Goal: Register for event/course

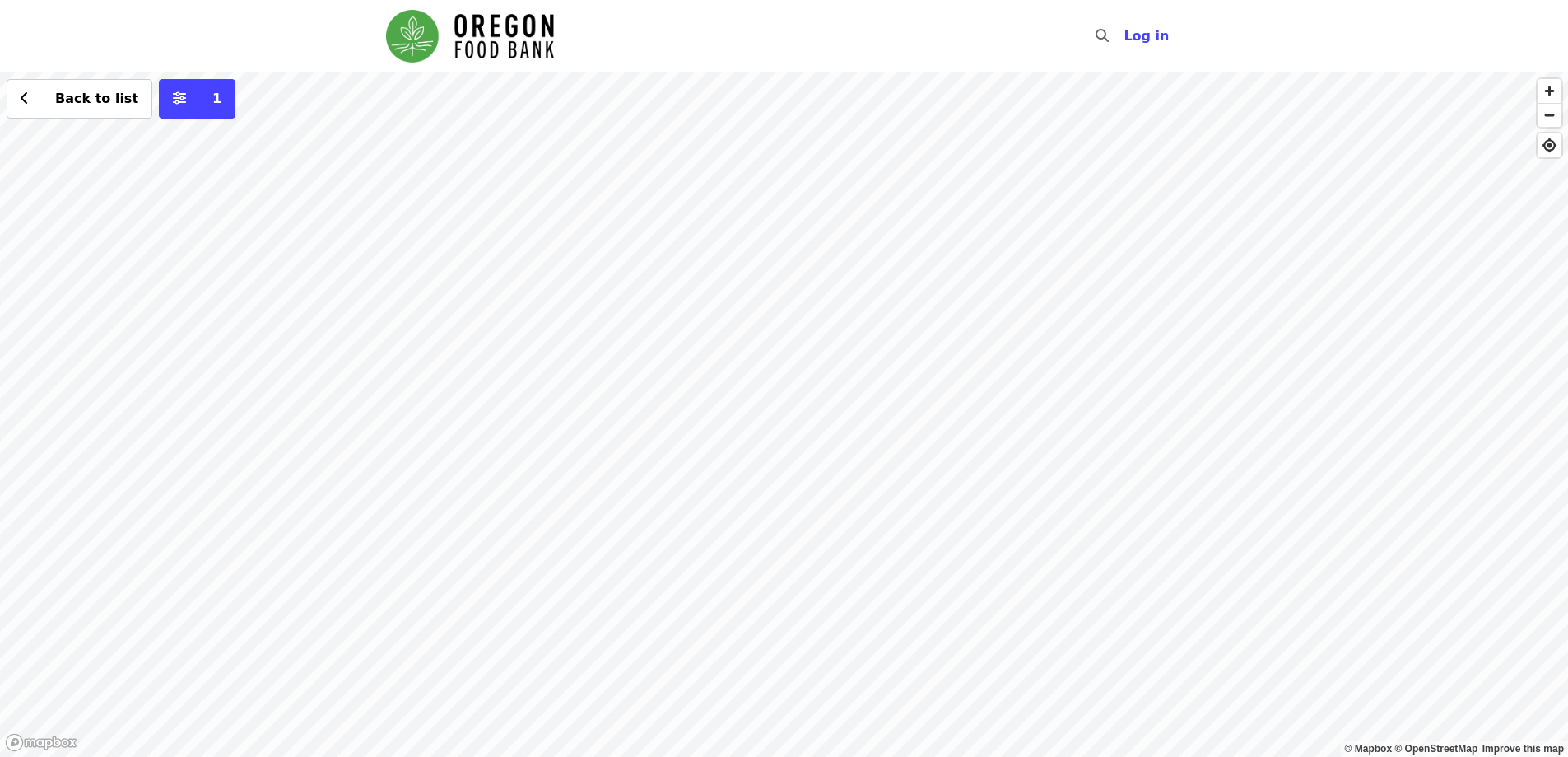
click at [811, 174] on div "Back to list 1" at bounding box center [784, 415] width 1568 height 684
drag, startPoint x: 949, startPoint y: 589, endPoint x: 850, endPoint y: 225, distance: 377.2
click at [836, 215] on div "Back to list 1" at bounding box center [784, 415] width 1568 height 684
click at [840, 245] on div "Back to list 1" at bounding box center [784, 415] width 1568 height 684
click at [811, 458] on div "Back to list 1" at bounding box center [784, 415] width 1568 height 684
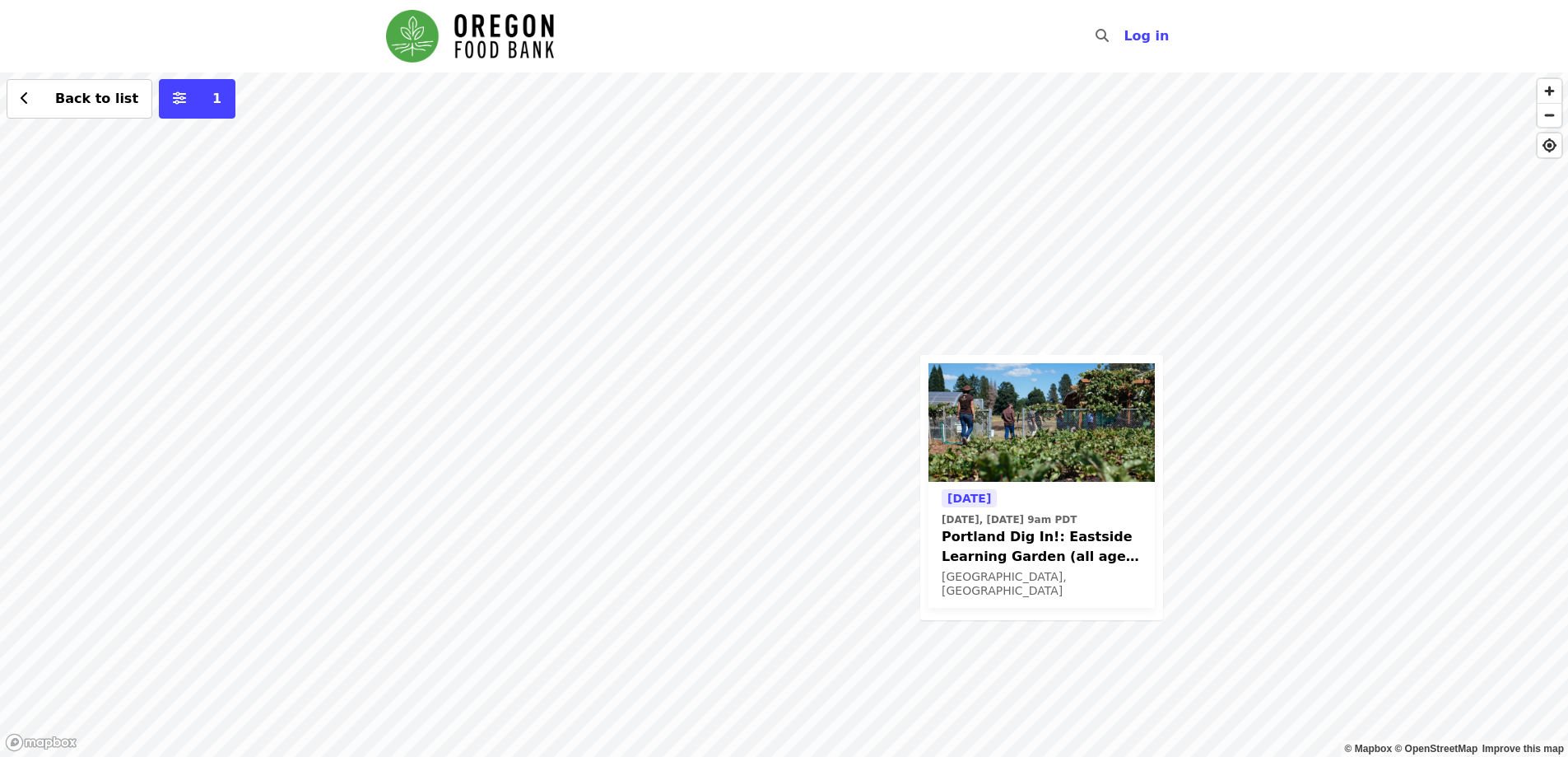
click at [1159, 300] on div "Today Today, Sep 9 @ 9am PDT Portland Dig In!: Eastside Learning Garden (all ag…" at bounding box center [784, 415] width 1568 height 684
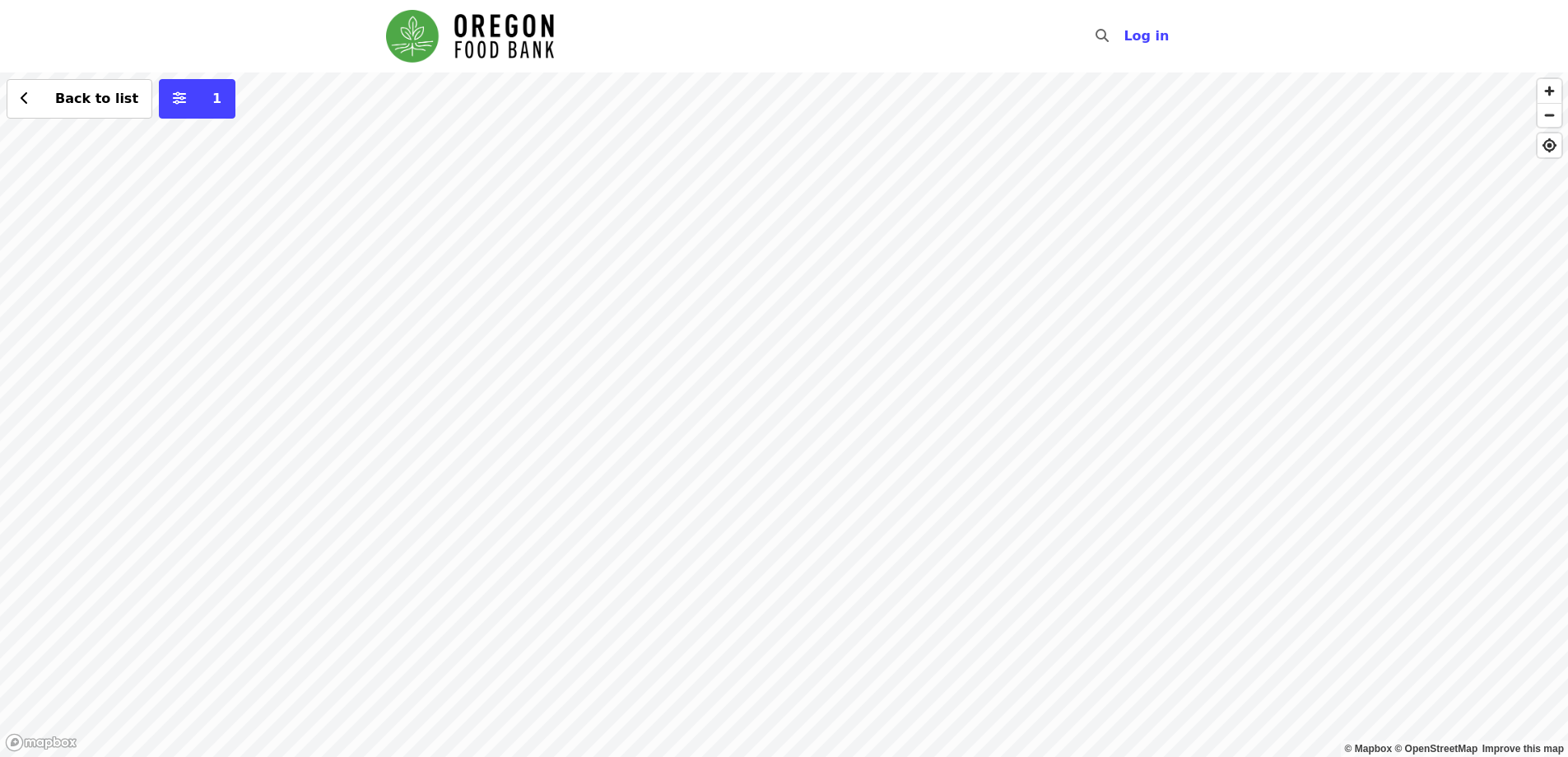
click at [1151, 422] on div "Back to list 1" at bounding box center [784, 415] width 1568 height 684
click at [587, 161] on div "Back to list 1" at bounding box center [784, 415] width 1568 height 684
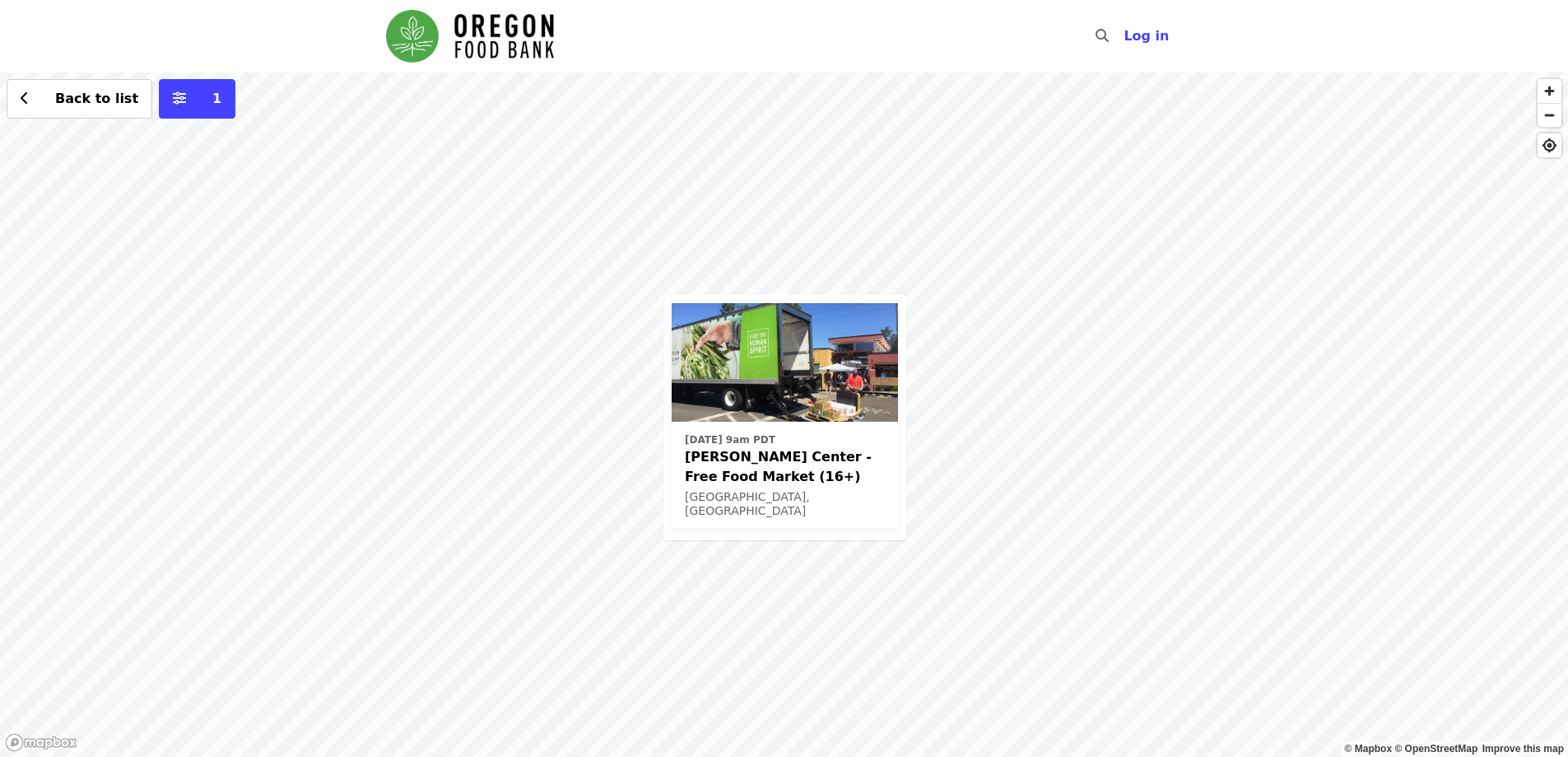
click at [914, 567] on div "Wed, Oct 1 @ 9am PDT Ortiz Center - Free Food Market (16+) Portland, OR Back to…" at bounding box center [784, 415] width 1568 height 684
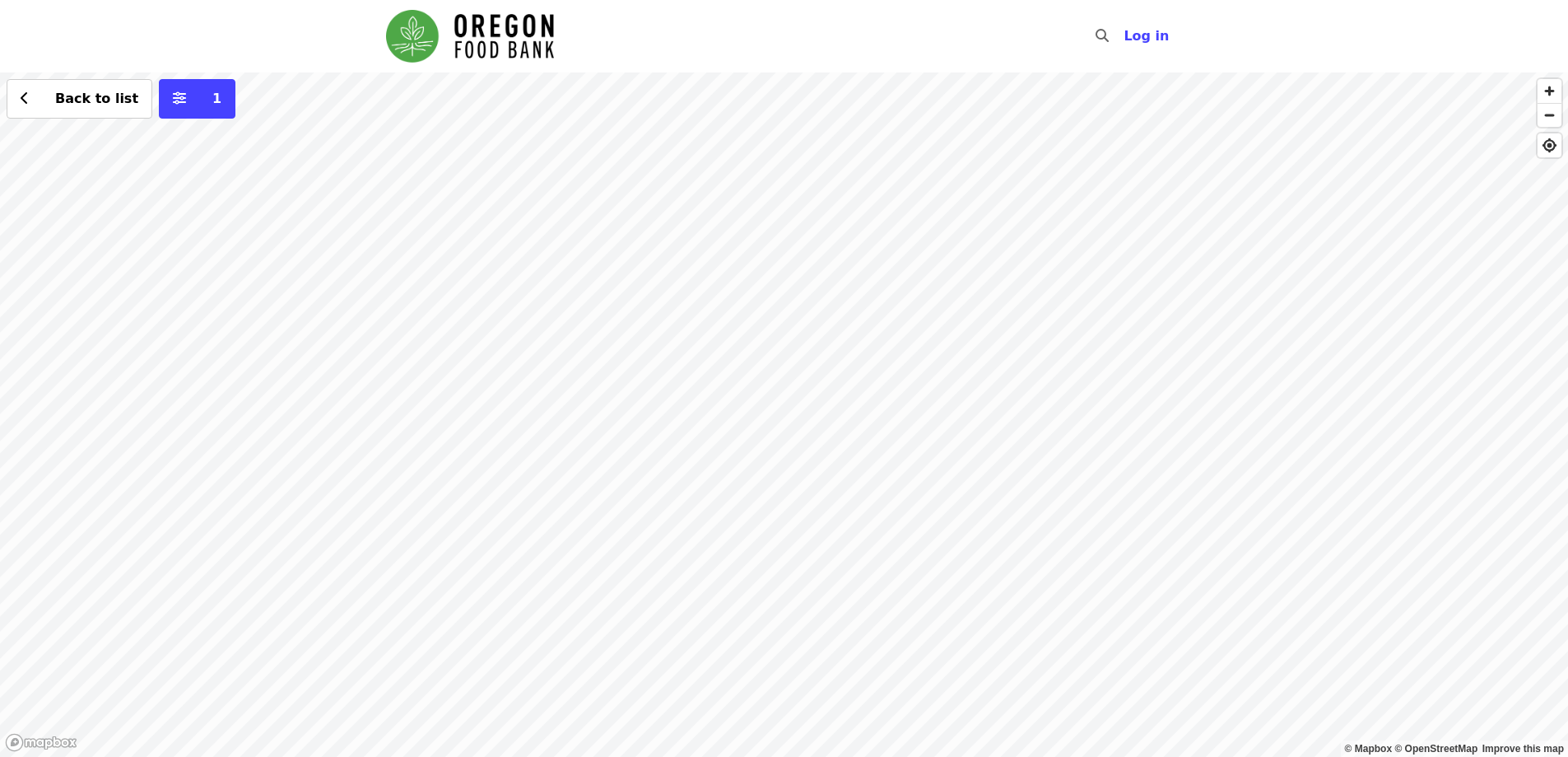
click at [783, 292] on div "Back to list 1" at bounding box center [784, 415] width 1568 height 684
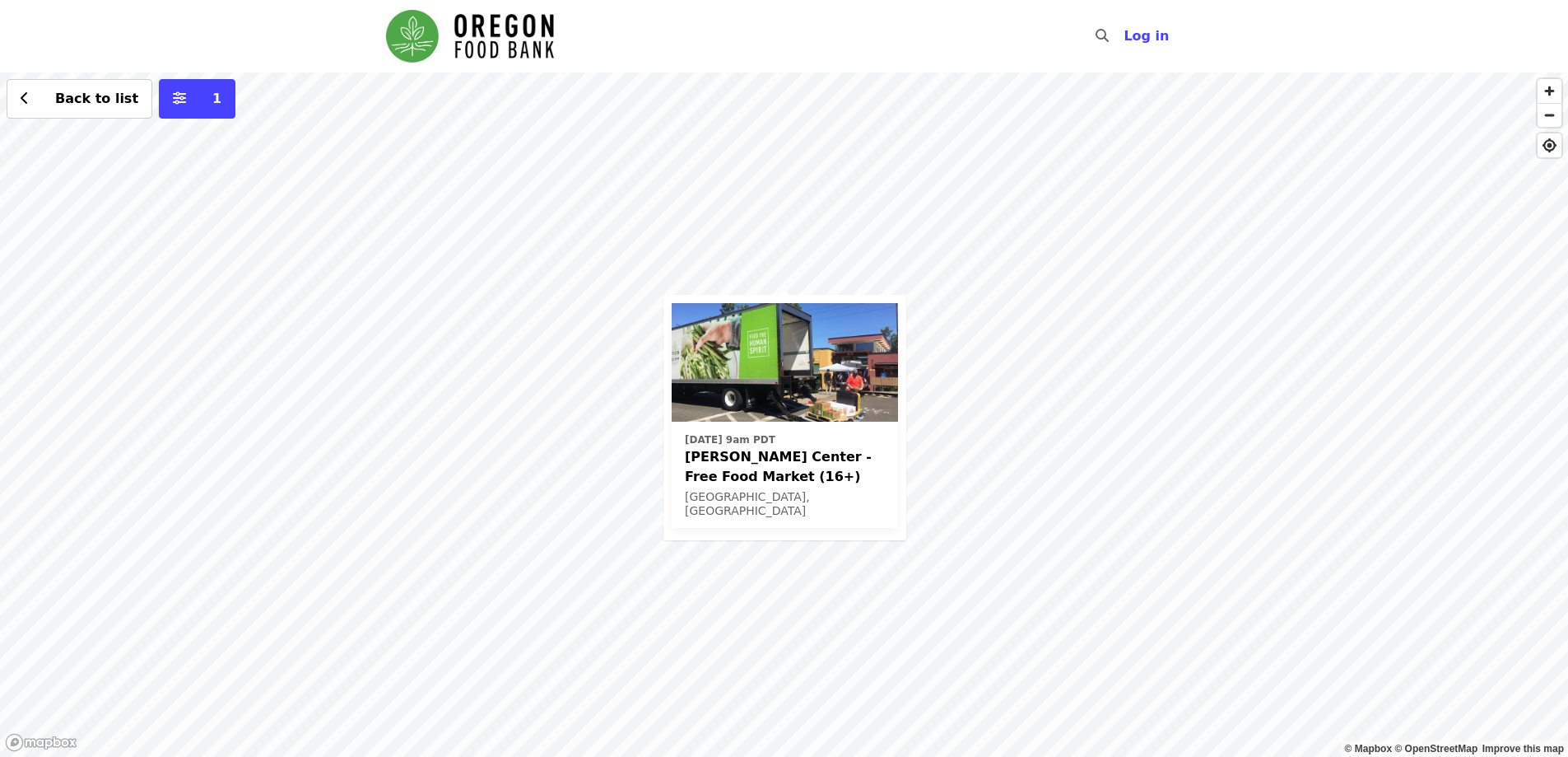
click at [917, 554] on div "Wed, Oct 1 @ 9am PDT Ortiz Center - Free Food Market (16+) Portland, OR Back to…" at bounding box center [784, 415] width 1568 height 684
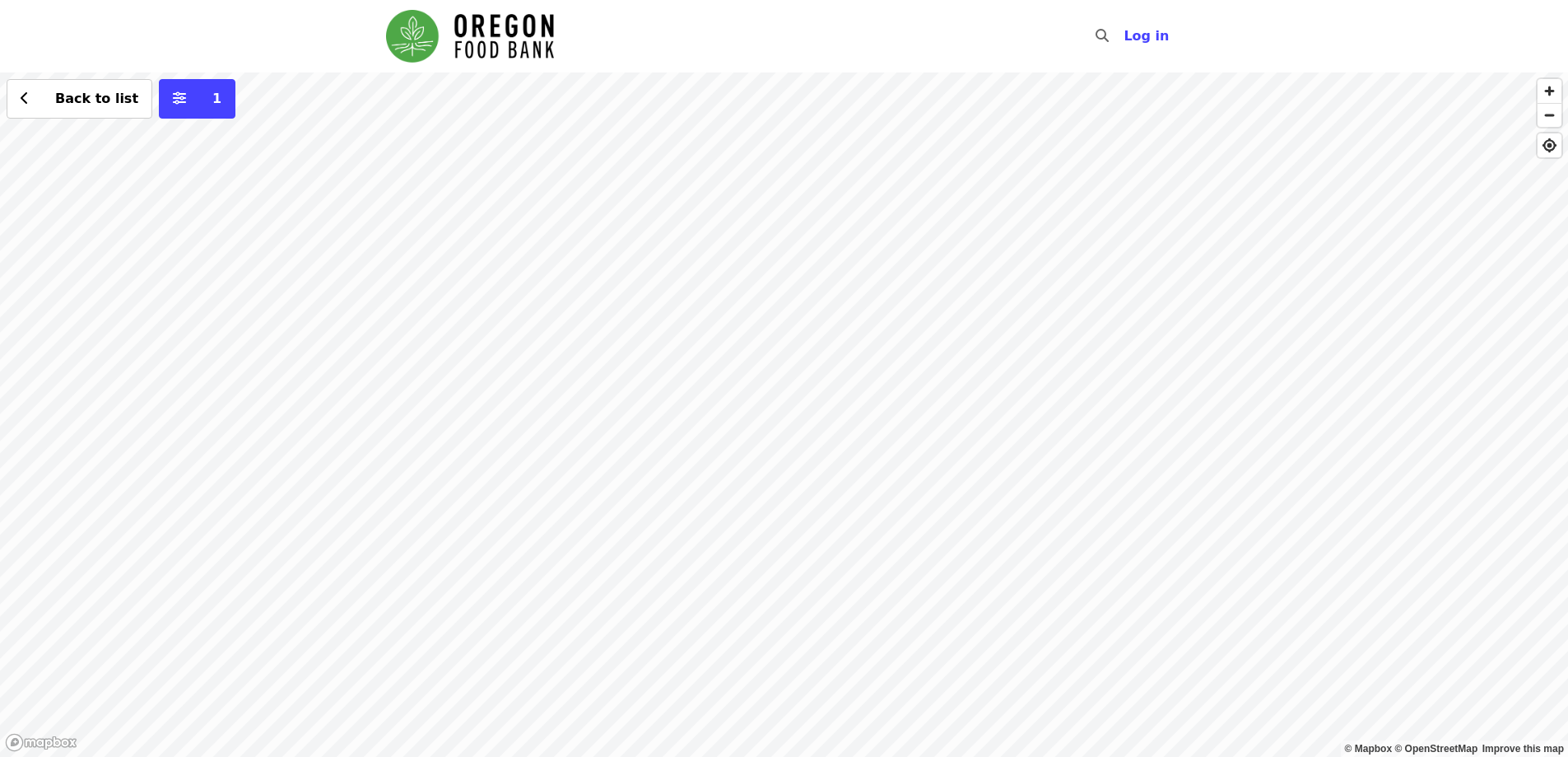
drag, startPoint x: 1120, startPoint y: 173, endPoint x: 1157, endPoint y: 586, distance: 414.7
click at [1157, 586] on div "Back to list 1" at bounding box center [784, 415] width 1568 height 684
click at [1244, 222] on div "Back to list 1" at bounding box center [784, 415] width 1568 height 684
click at [588, 160] on div "Back to list 1" at bounding box center [784, 415] width 1568 height 684
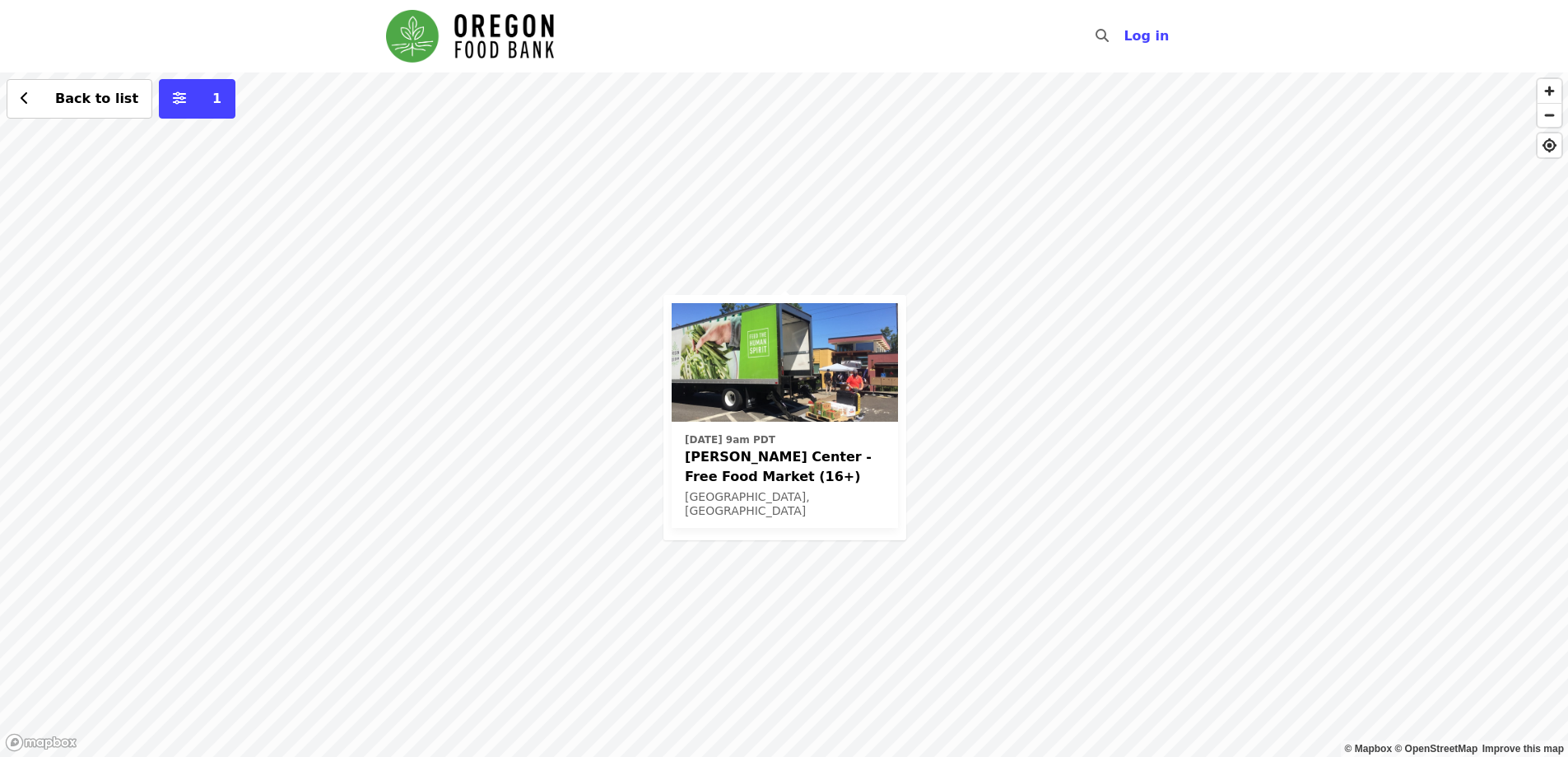
click at [797, 350] on img at bounding box center [785, 362] width 227 height 119
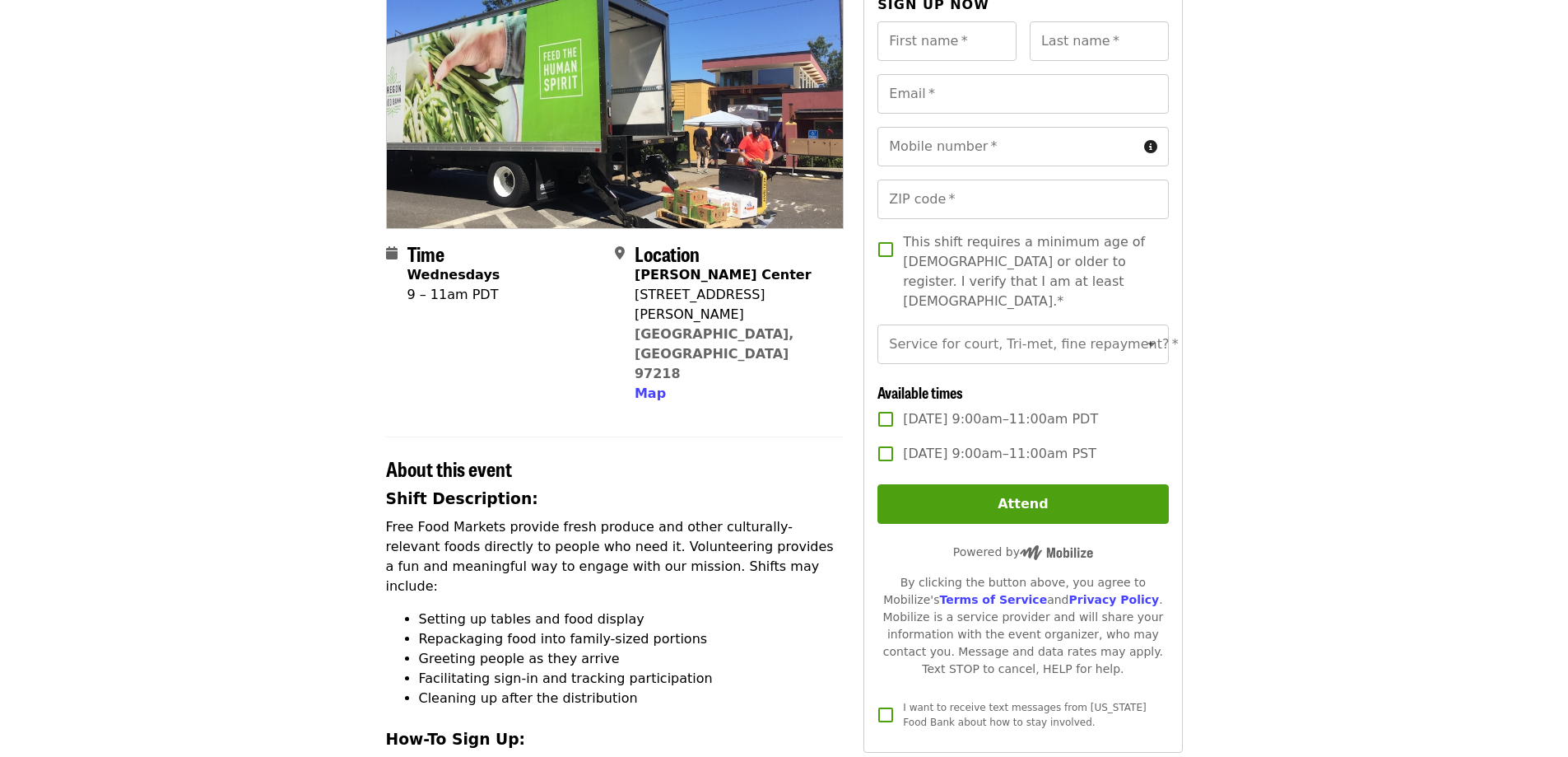
scroll to position [165, 0]
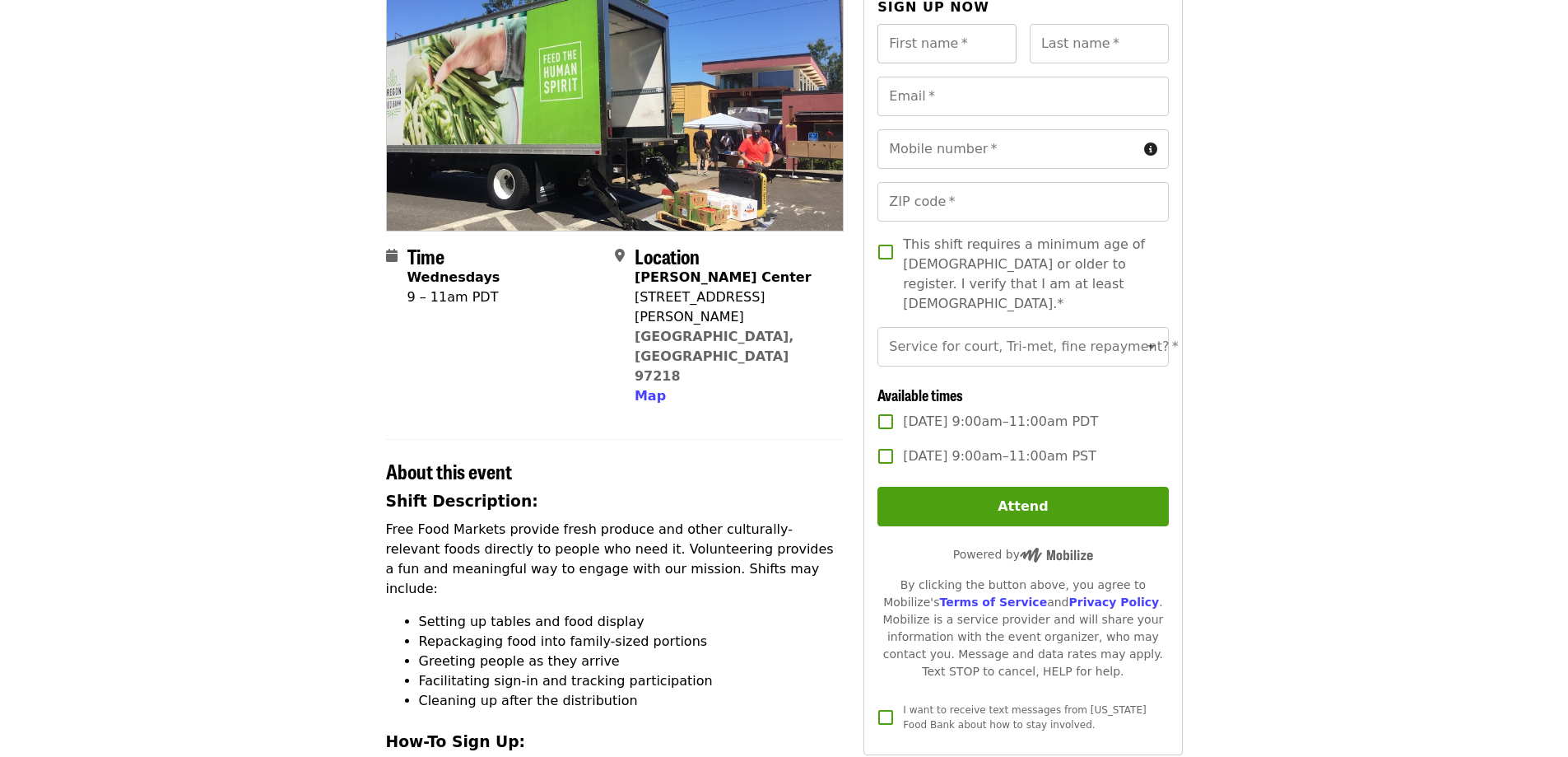
click at [921, 46] on input "First name   *" at bounding box center [947, 43] width 139 height 40
type input "****"
click at [1060, 38] on input "Last name   *" at bounding box center [1099, 43] width 139 height 40
type input "*******"
click at [984, 100] on input "Email   *" at bounding box center [1022, 96] width 290 height 40
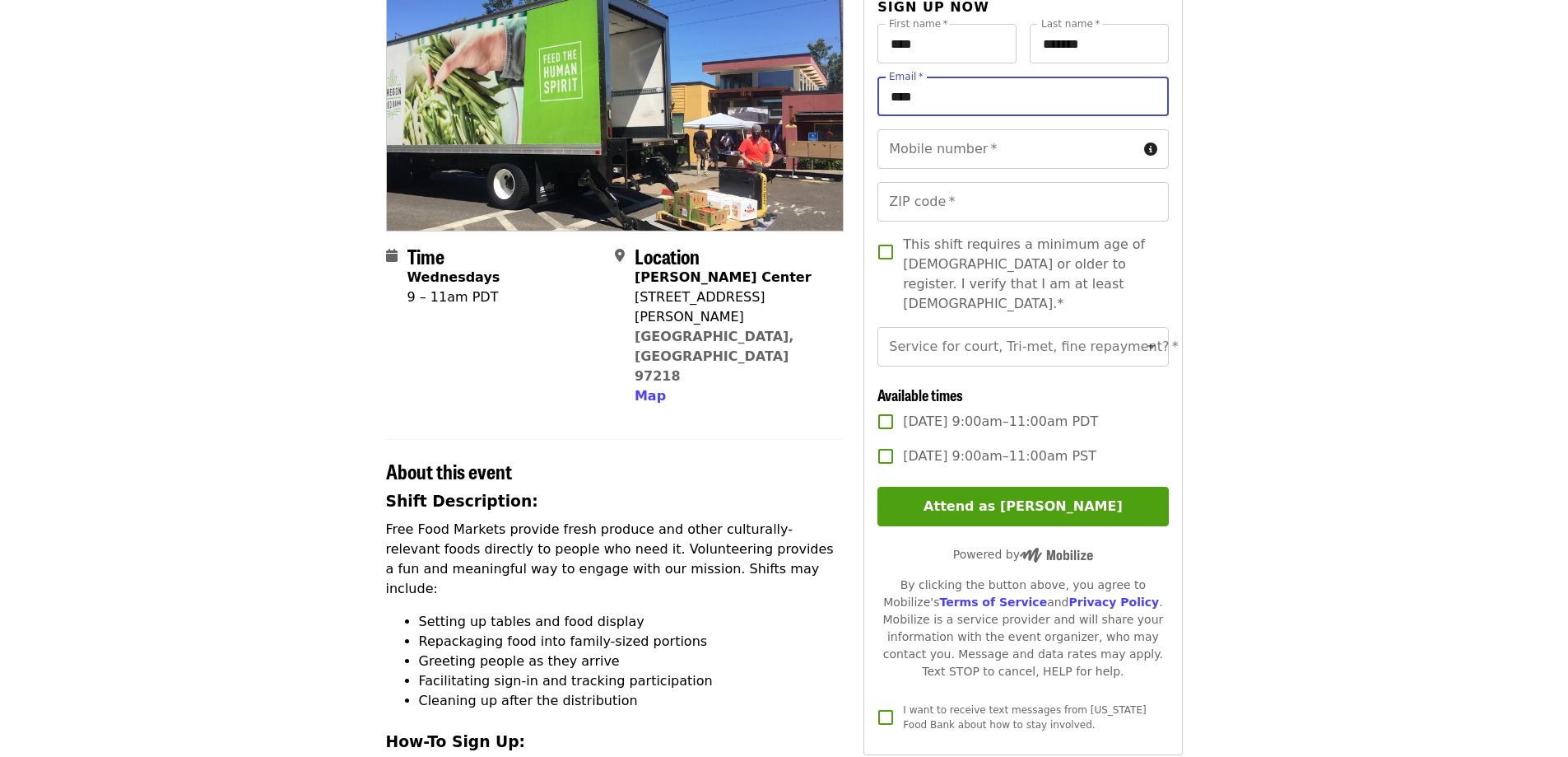
type input "**********"
click at [991, 149] on input "Mobile number   *" at bounding box center [1007, 148] width 259 height 40
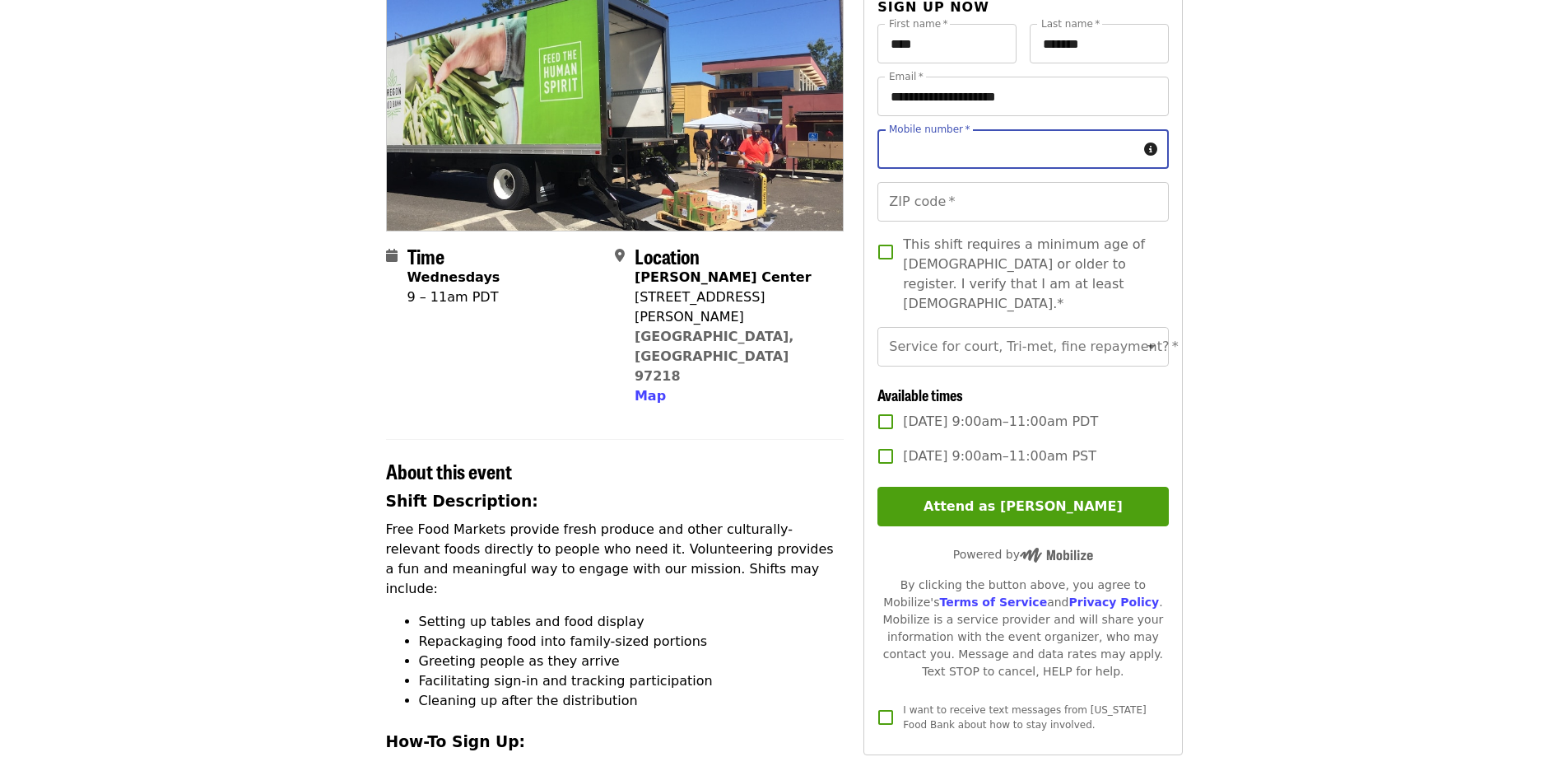
type input "**********"
click at [982, 212] on input "ZIP code   *" at bounding box center [1022, 201] width 290 height 40
type input "*****"
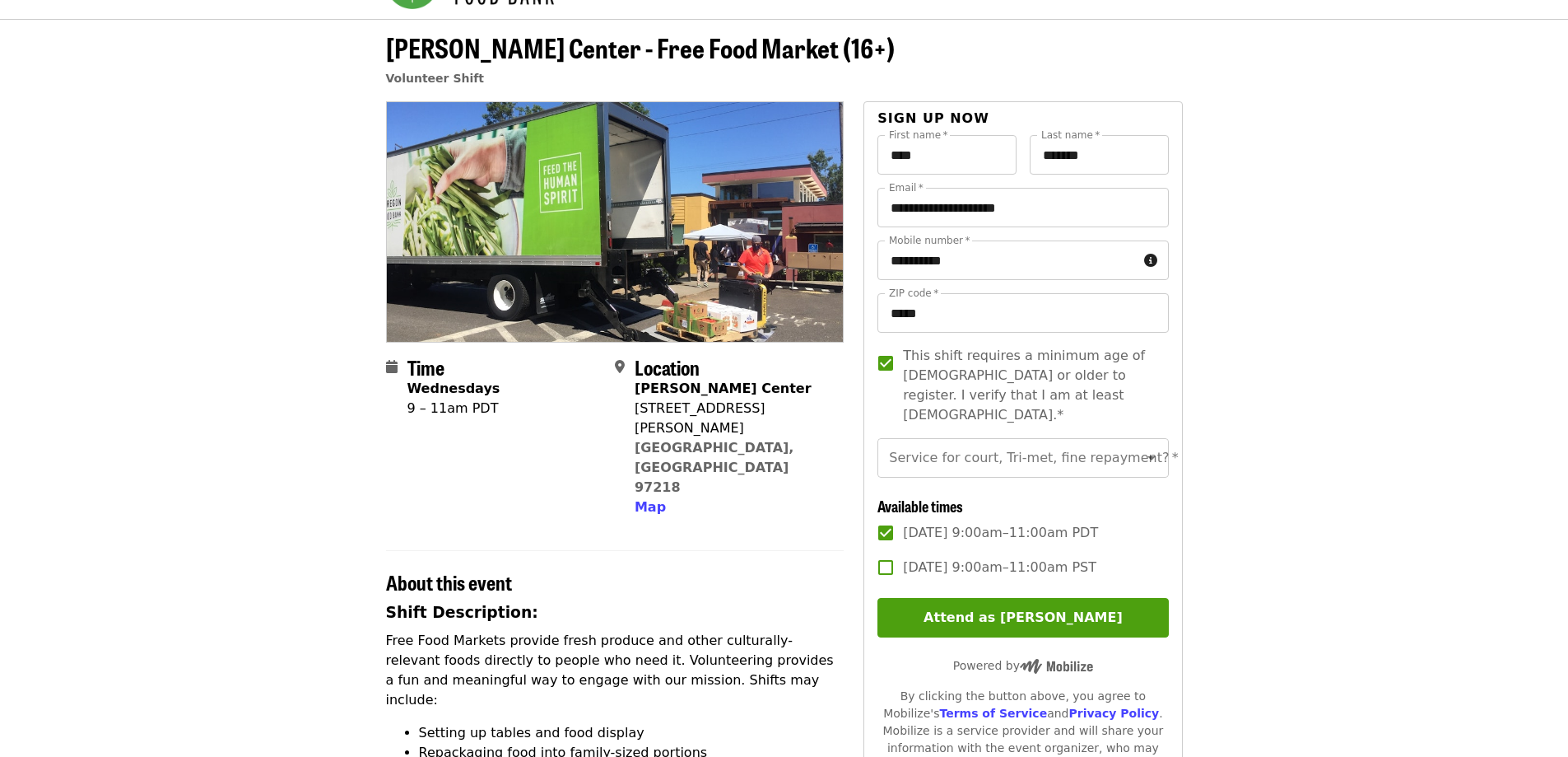
scroll to position [82, 0]
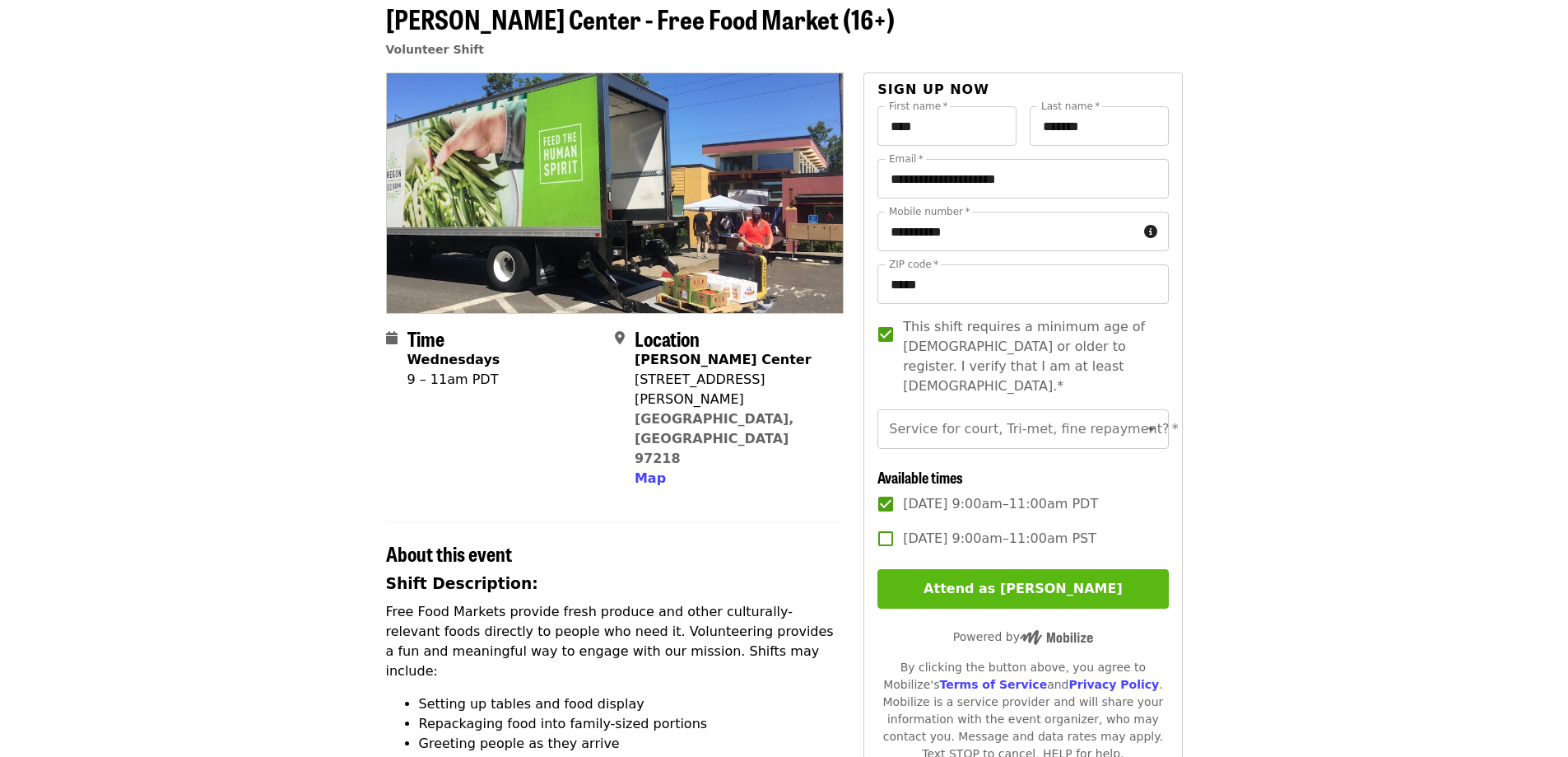
click at [1089, 581] on button "Attend as [PERSON_NAME]" at bounding box center [1022, 588] width 290 height 40
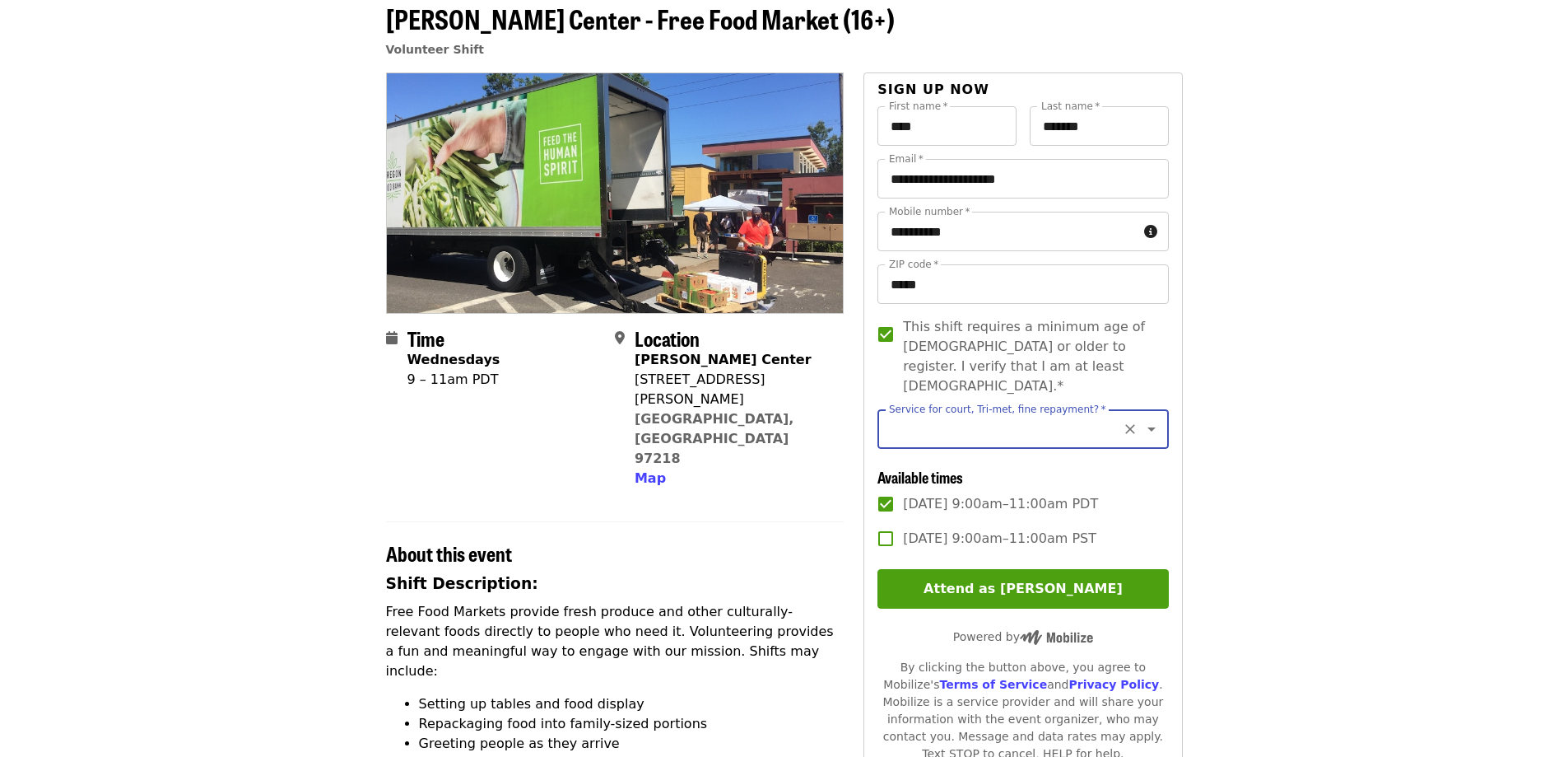
click at [1012, 418] on input "Service for court, Tri-met, fine repayment?   *" at bounding box center [1002, 429] width 224 height 31
click at [894, 458] on li "No" at bounding box center [1017, 454] width 278 height 30
type input "**"
click at [1044, 581] on button "Attend as [PERSON_NAME]" at bounding box center [1022, 588] width 290 height 40
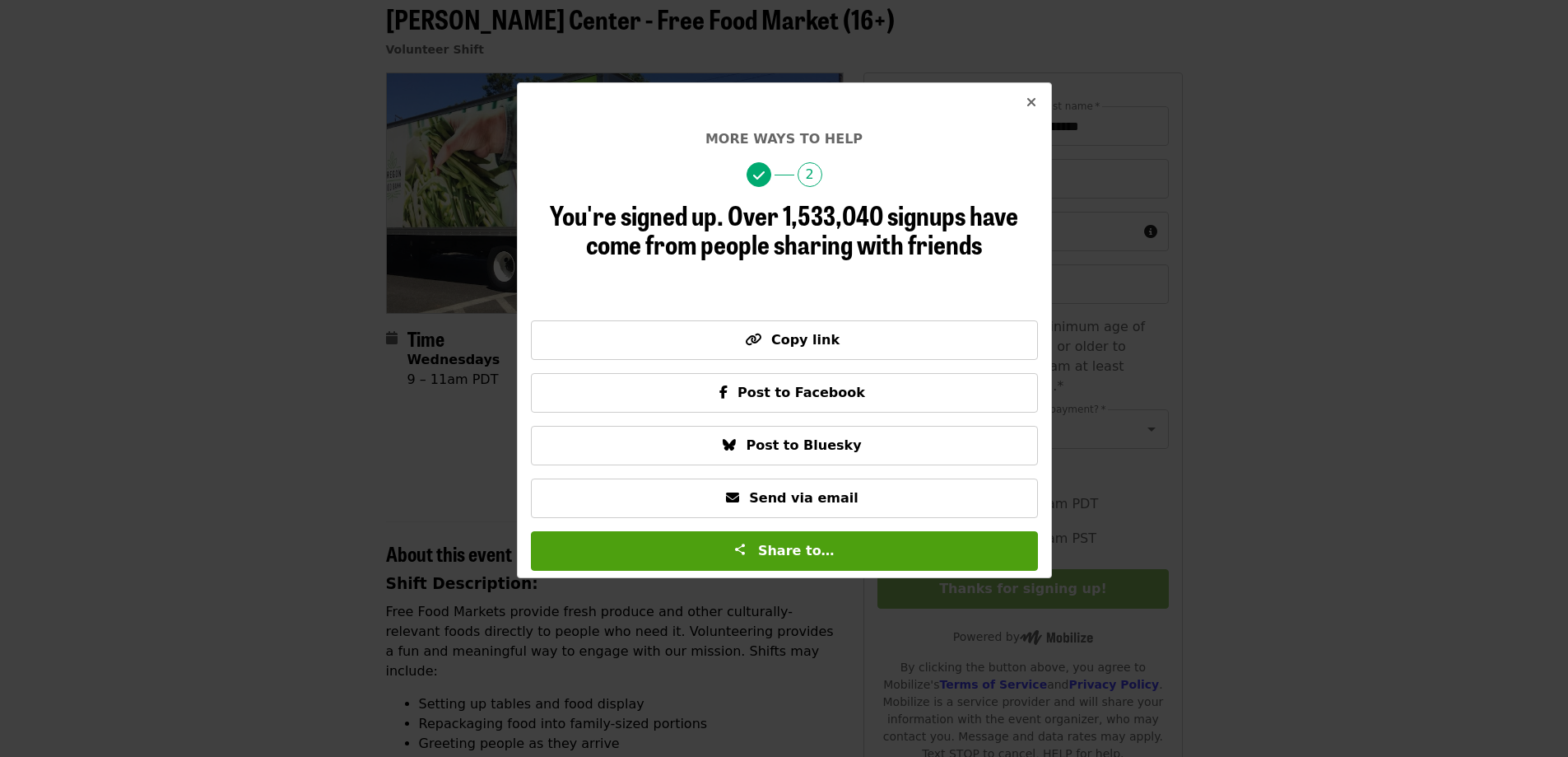
click at [1032, 104] on icon "times icon" at bounding box center [1032, 102] width 10 height 16
